Goal: Communication & Community: Ask a question

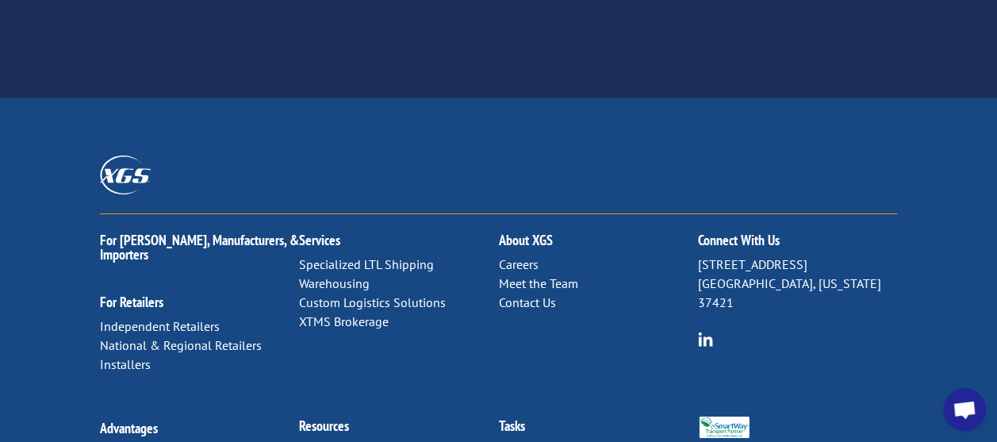
scroll to position [2725, 0]
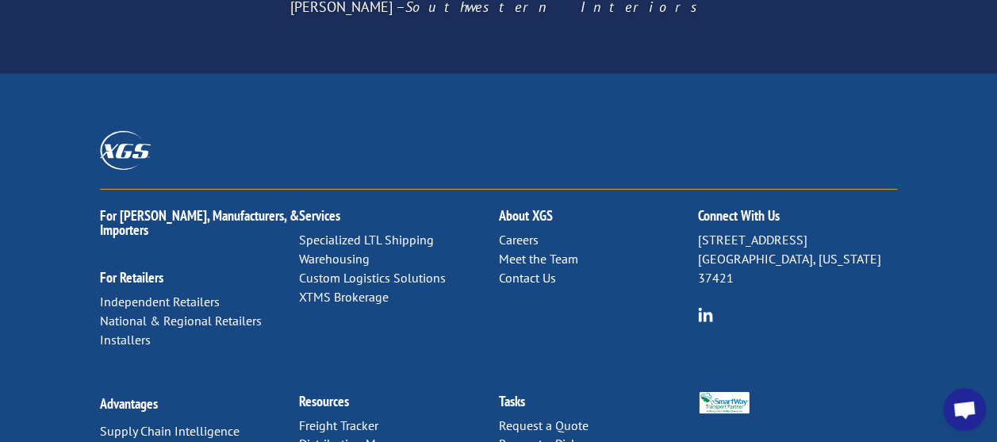
click at [536, 270] on link "Contact Us" at bounding box center [526, 278] width 57 height 16
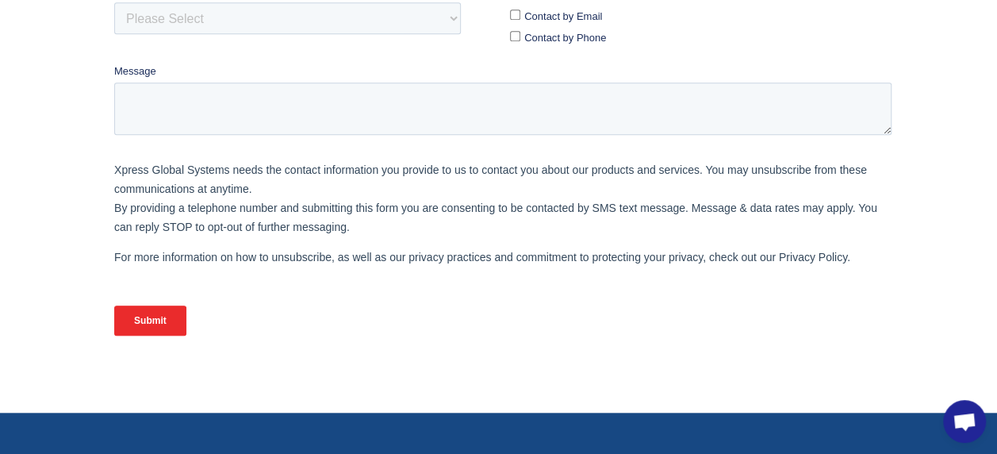
scroll to position [159, 0]
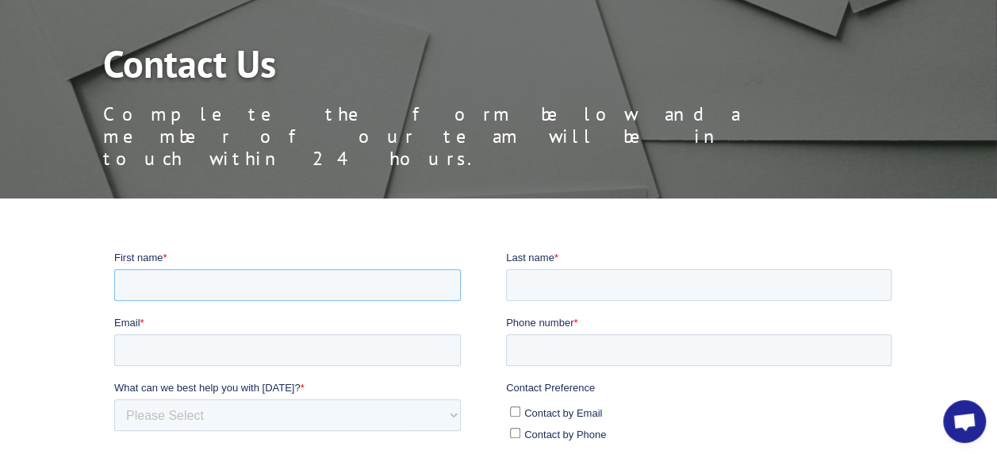
click at [244, 284] on input "First name *" at bounding box center [286, 284] width 347 height 32
type input "Jenna"
type input "Reynolds"
type input "Jenna.Reynolds@nhmh.com"
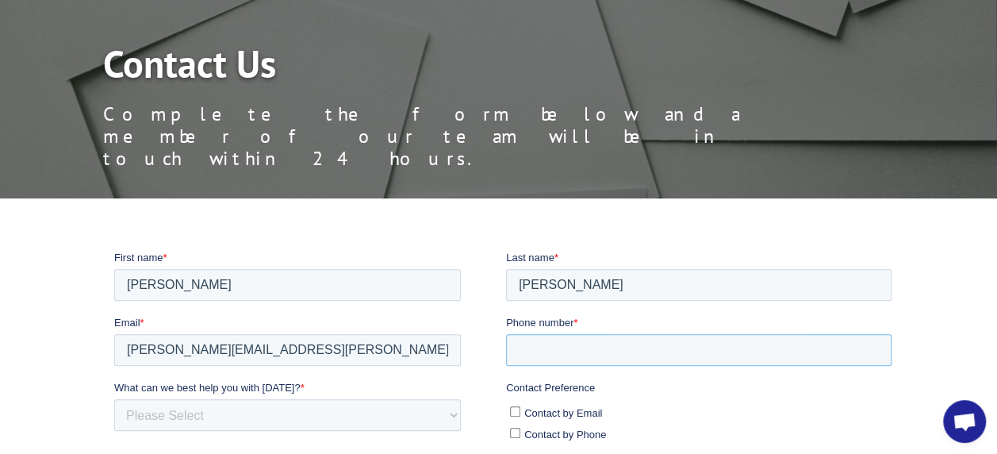
type input "16026950787"
click at [204, 413] on select "Please Select Quoting, Opening New Account, or New Business Opportunity Shipmen…" at bounding box center [286, 414] width 347 height 32
select select "Other"
click at [113, 398] on select "Please Select Quoting, Opening New Account, or New Business Opportunity Shipmen…" at bounding box center [286, 414] width 347 height 32
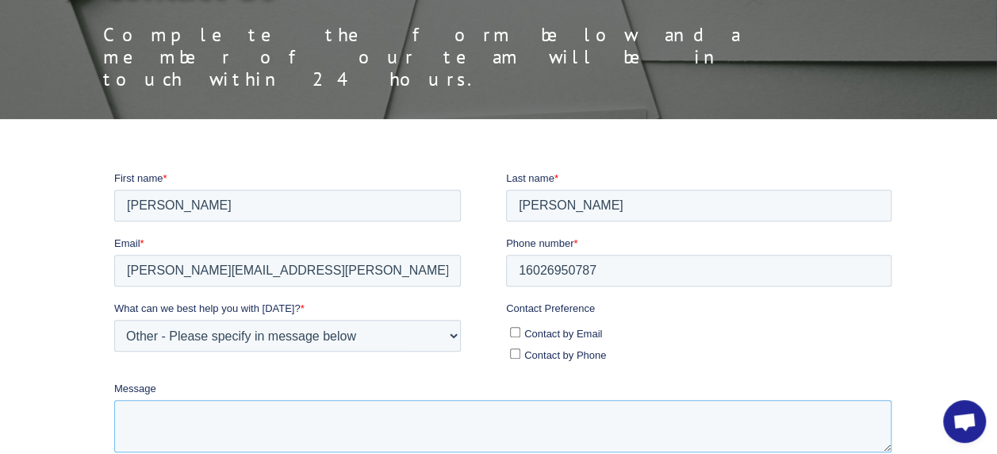
click at [169, 411] on textarea "Message" at bounding box center [501, 425] width 777 height 52
paste textarea "1250 E Hadley St, Phoenix, AZ 85034"
type textarea "1250 E Hadley St, Phoenix, AZ 85034"
drag, startPoint x: 355, startPoint y: 416, endPoint x: 158, endPoint y: 490, distance: 211.1
click html "First name * Jenna Last name * Reynolds Email * Jenna.Reynolds@nhmh.com Phone n…"
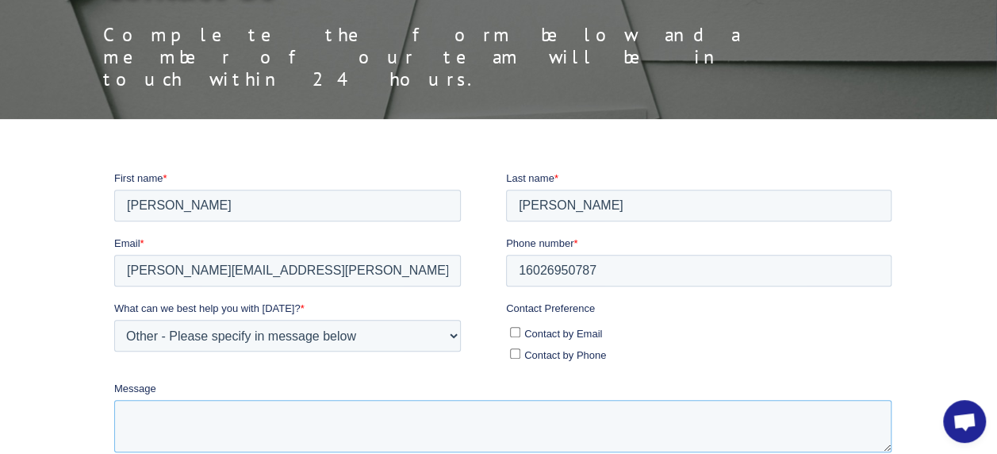
paste textarea "I'm reaching out from Naumann Hobbs - we provide reliable forklifts for rent by…"
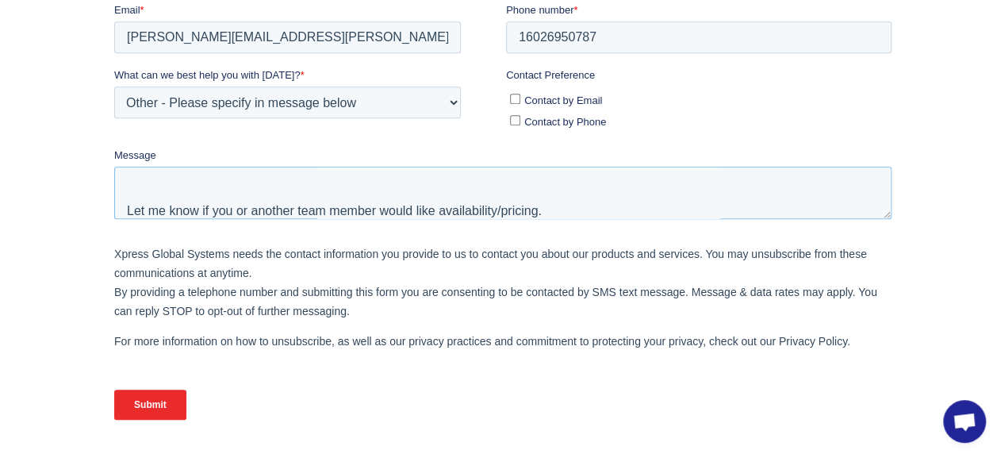
scroll to position [476, 0]
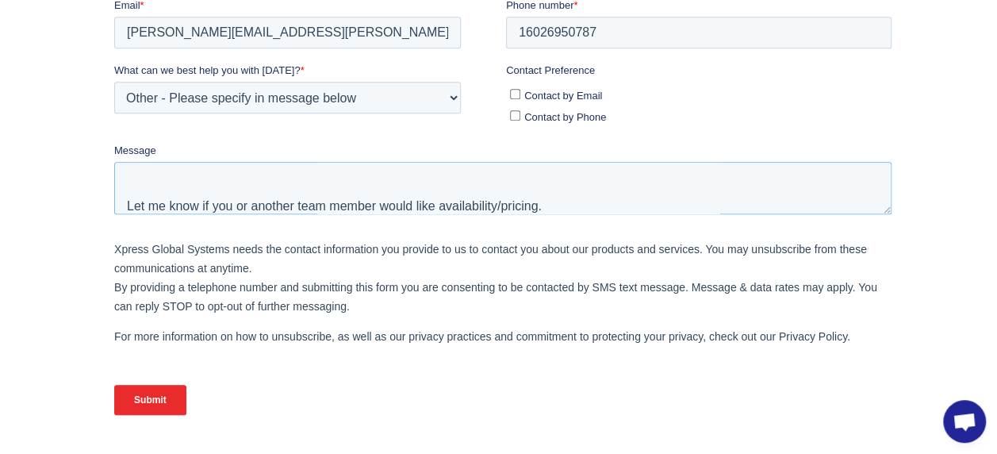
type textarea "I'm reaching out from Naumann Hobbs - we provide reliable forklifts for rent by…"
click at [168, 389] on input "Submit" at bounding box center [149, 400] width 72 height 30
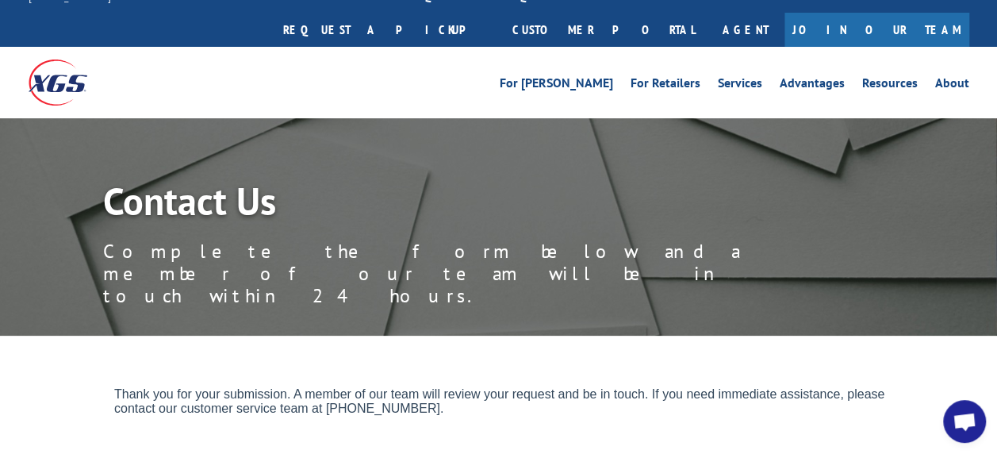
scroll to position [0, 0]
